Goal: Task Accomplishment & Management: Use online tool/utility

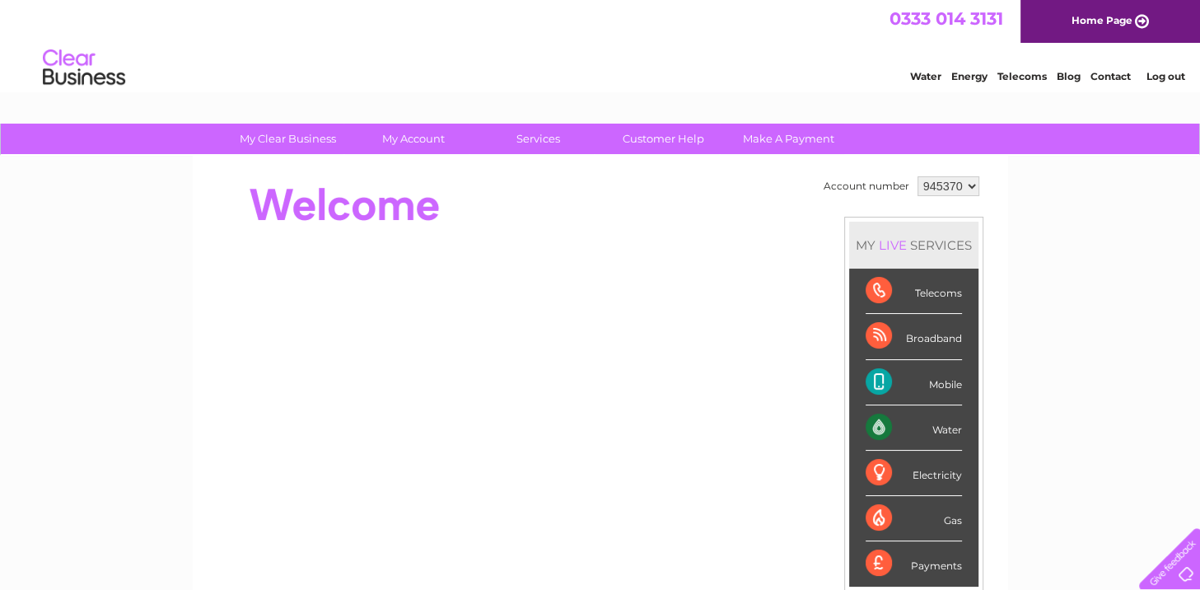
click at [950, 474] on div "Electricity" at bounding box center [914, 472] width 96 height 45
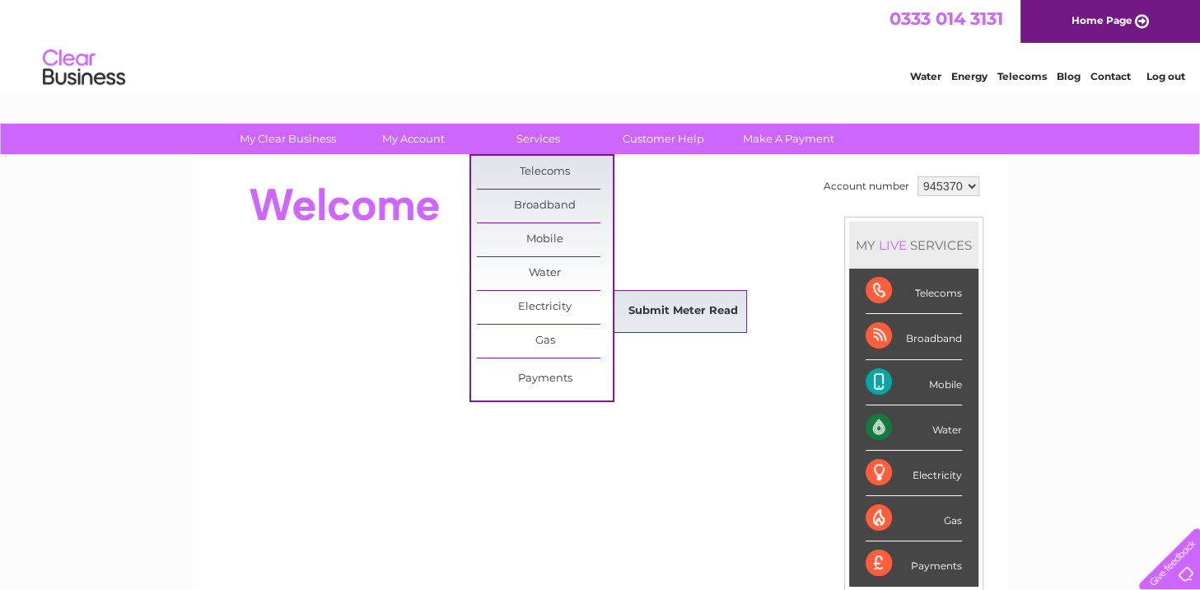
click at [636, 306] on link "Submit Meter Read" at bounding box center [683, 311] width 136 height 33
